Goal: Register for event/course: Sign up to attend an event or enroll in a course

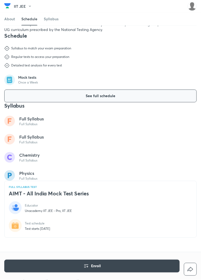
click at [118, 98] on button "See full schedule" at bounding box center [100, 96] width 192 height 13
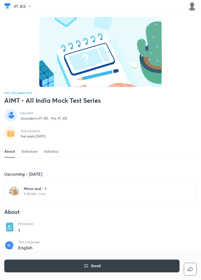
click at [111, 272] on button "Enroll" at bounding box center [91, 266] width 175 height 13
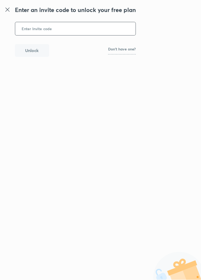
click at [127, 52] on link "Don't have one?" at bounding box center [122, 50] width 28 height 7
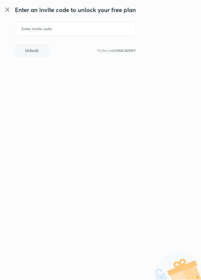
click at [115, 27] on input "text" at bounding box center [75, 28] width 120 height 13
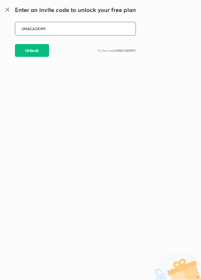
type input "UNACADEMY"
click at [37, 52] on button "Unlock" at bounding box center [32, 50] width 34 height 13
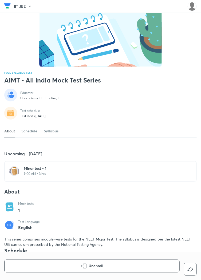
scroll to position [20, 0]
click at [135, 205] on div "Upcoming - 5 Oct Minor test - 1 9:00 AM • 3 hrs About Mock tests 1 Test Languag…" at bounding box center [100, 199] width 192 height 97
